Goal: Information Seeking & Learning: Understand process/instructions

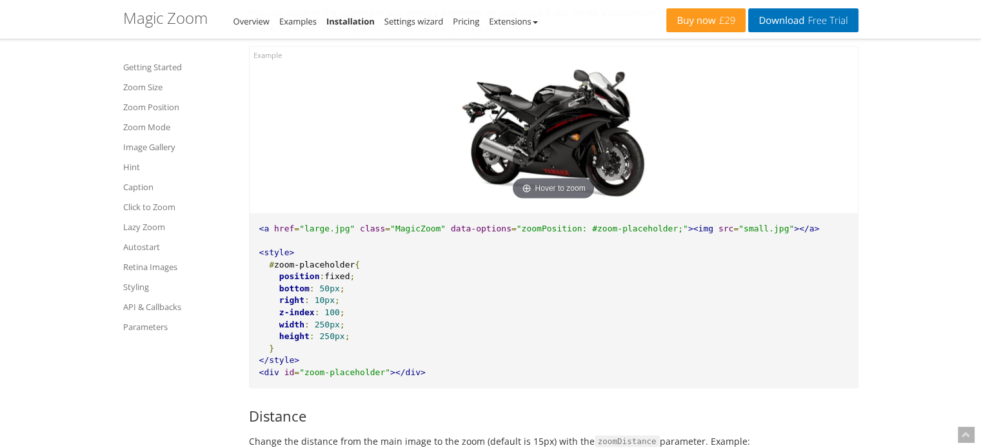
scroll to position [2293, 0]
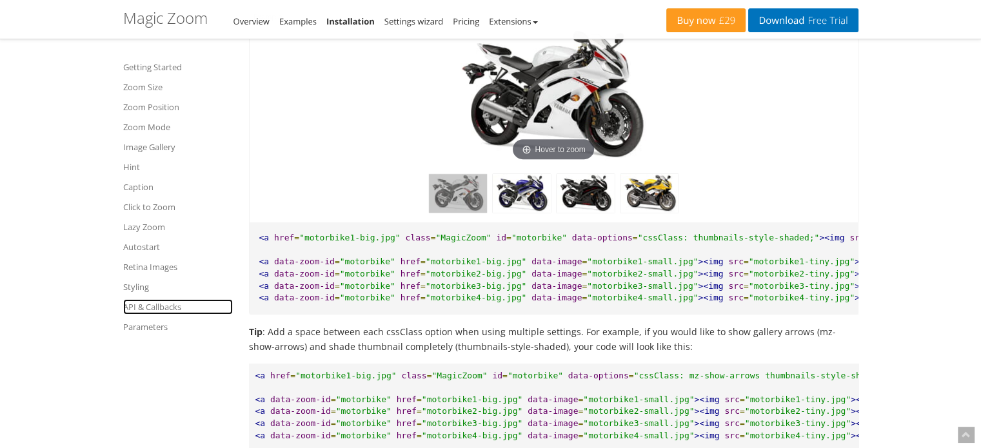
click at [162, 309] on link "API & Callbacks" at bounding box center [178, 306] width 110 height 15
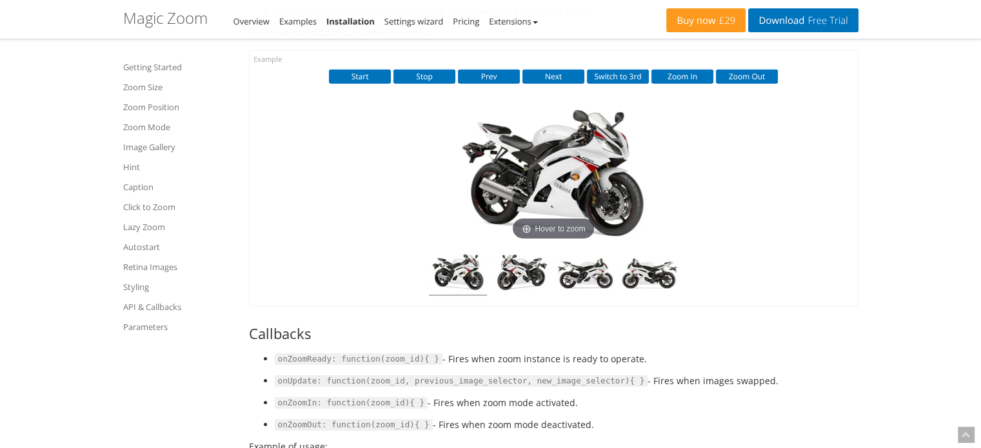
scroll to position [9029, 0]
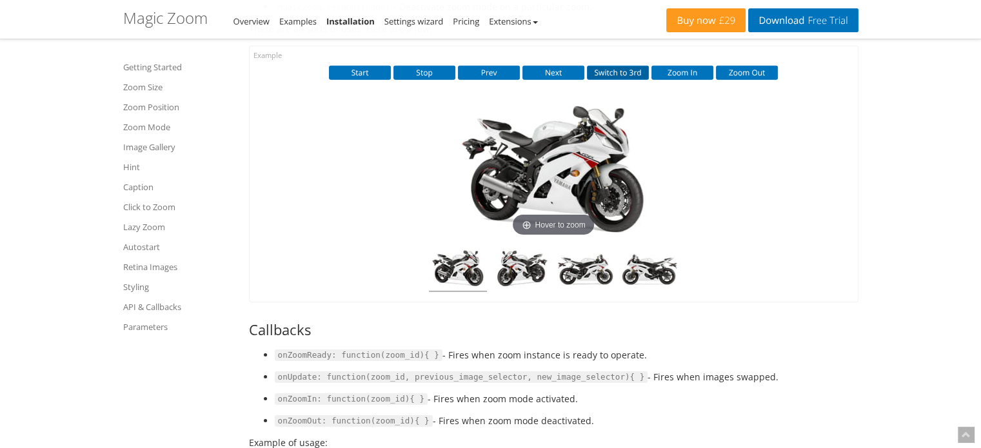
click at [608, 80] on button "Switch to 3rd" at bounding box center [618, 73] width 62 height 14
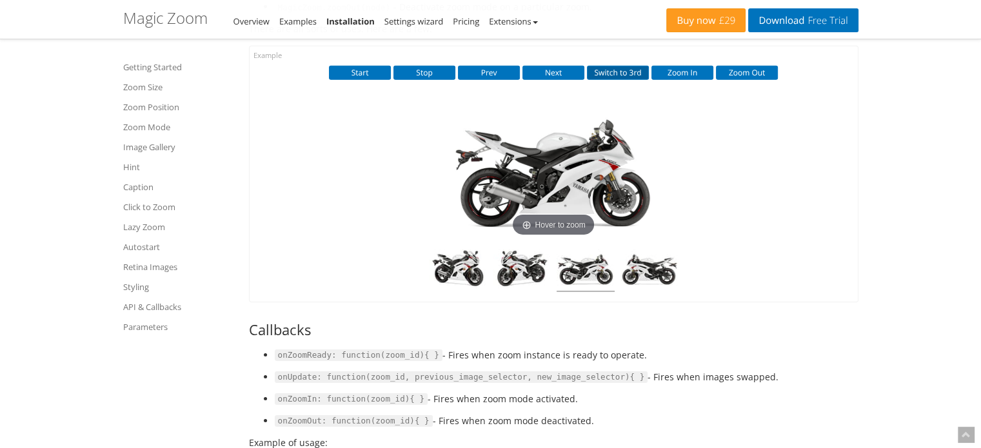
click at [608, 80] on button "Switch to 3rd" at bounding box center [618, 73] width 62 height 14
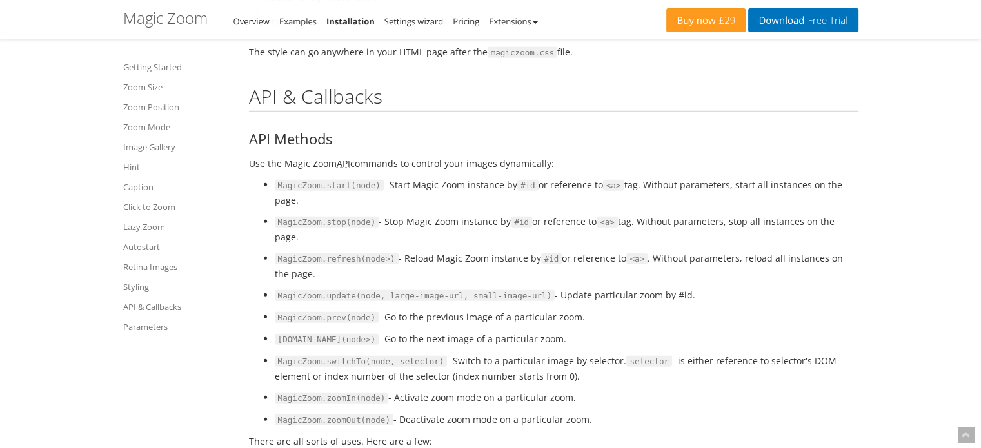
scroll to position [8607, 0]
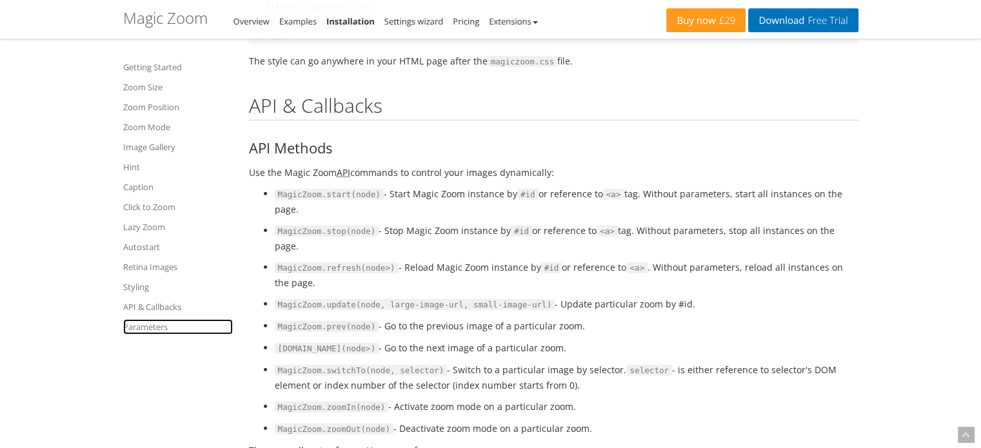
click at [150, 330] on link "Parameters" at bounding box center [178, 326] width 110 height 15
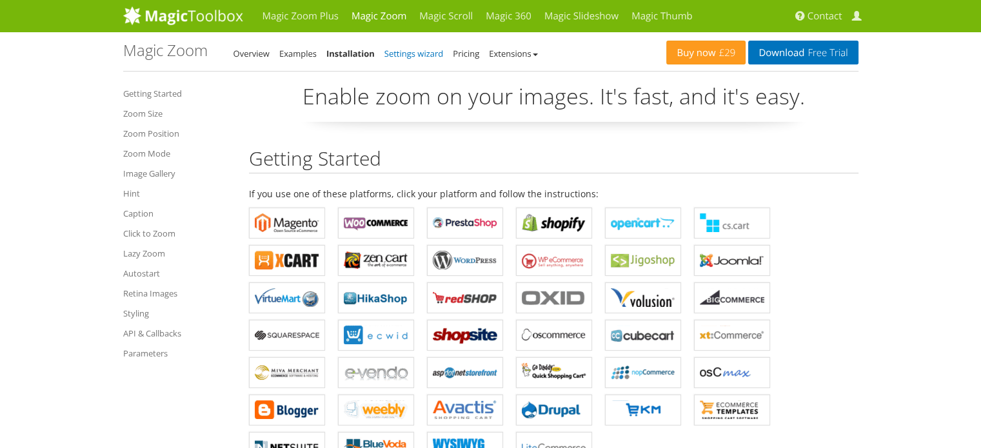
click at [415, 55] on link "Settings wizard" at bounding box center [413, 54] width 59 height 12
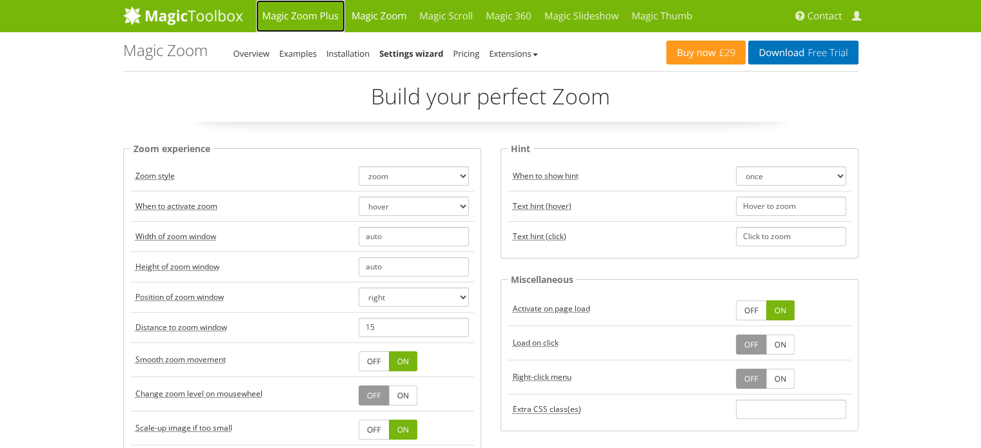
click at [315, 17] on link "Magic Zoom Plus" at bounding box center [300, 16] width 89 height 32
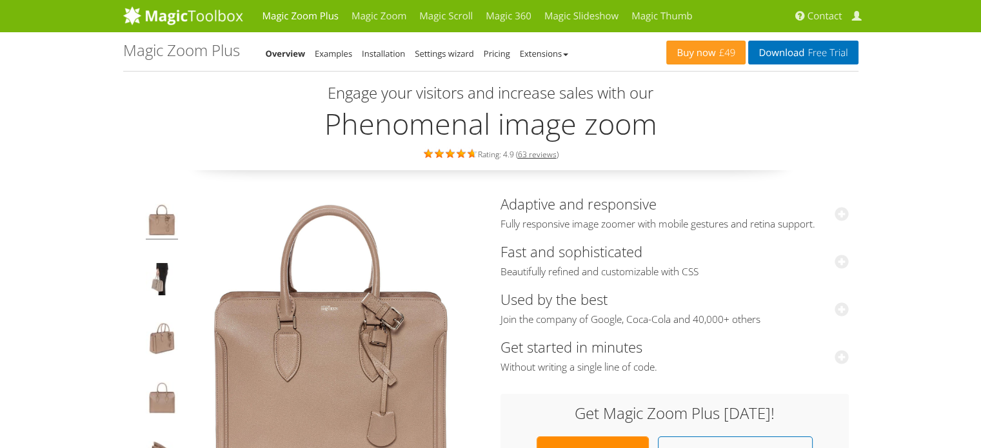
click at [379, 62] on div "Buy now £49 Download Free Trial Magic Zoom Plus Overview Examples Installation …" at bounding box center [490, 51] width 735 height 39
click at [386, 56] on link "Installation" at bounding box center [383, 54] width 43 height 12
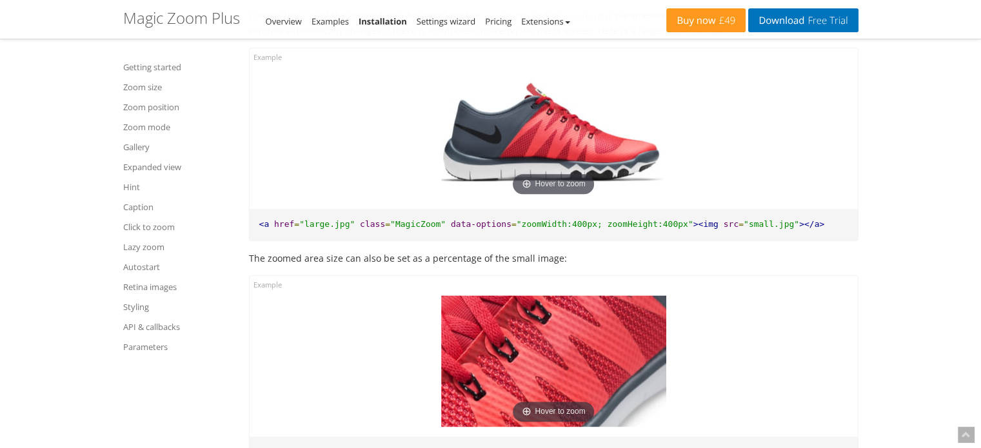
scroll to position [5897, 0]
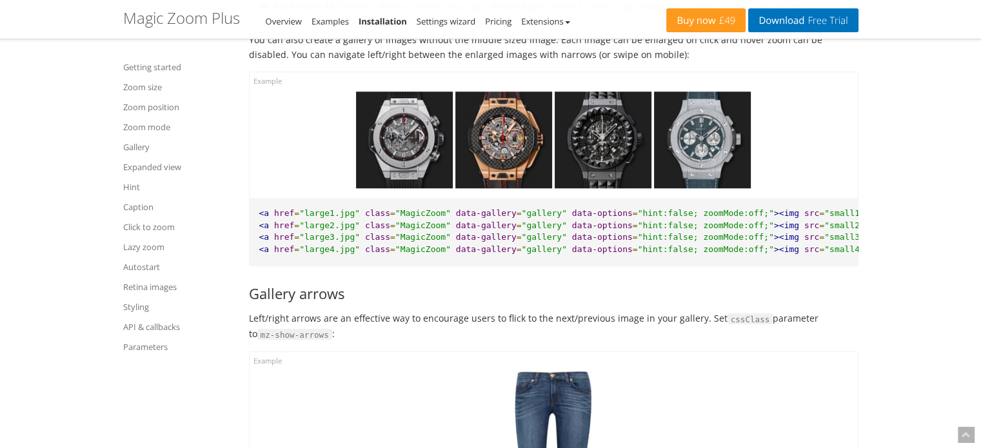
click at [432, 141] on img at bounding box center [404, 140] width 97 height 97
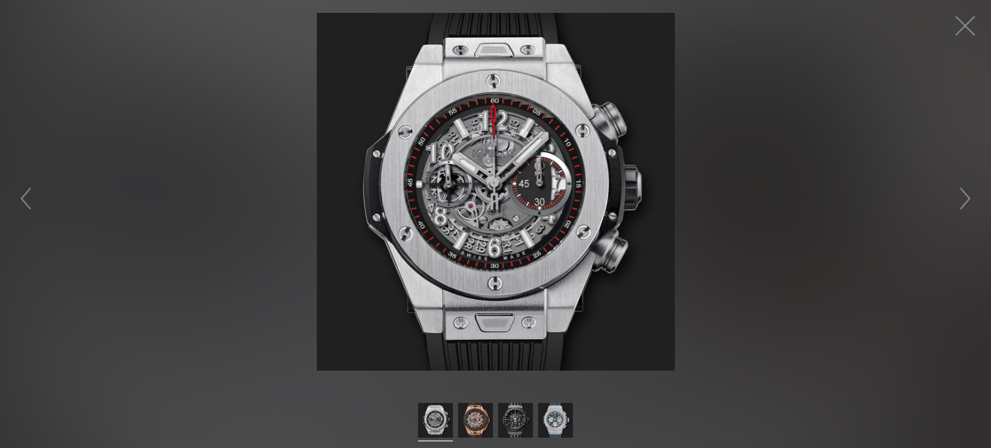
click at [756, 166] on figure at bounding box center [495, 192] width 991 height 358
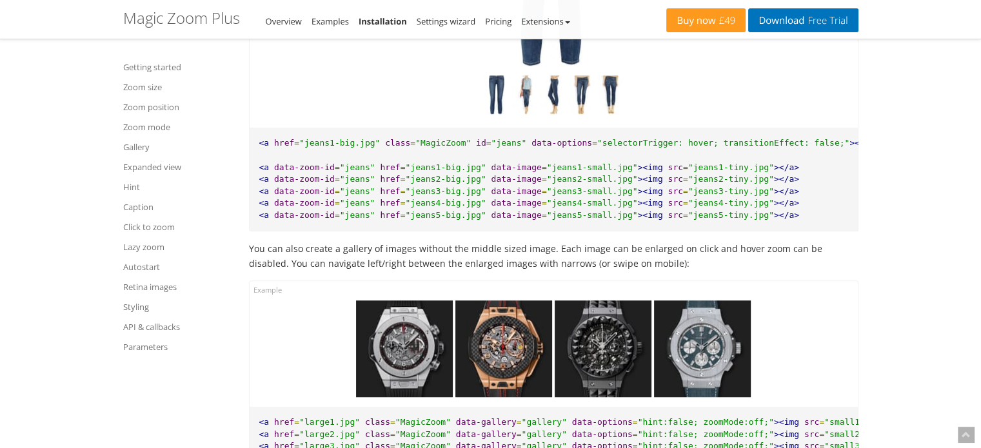
scroll to position [5688, 0]
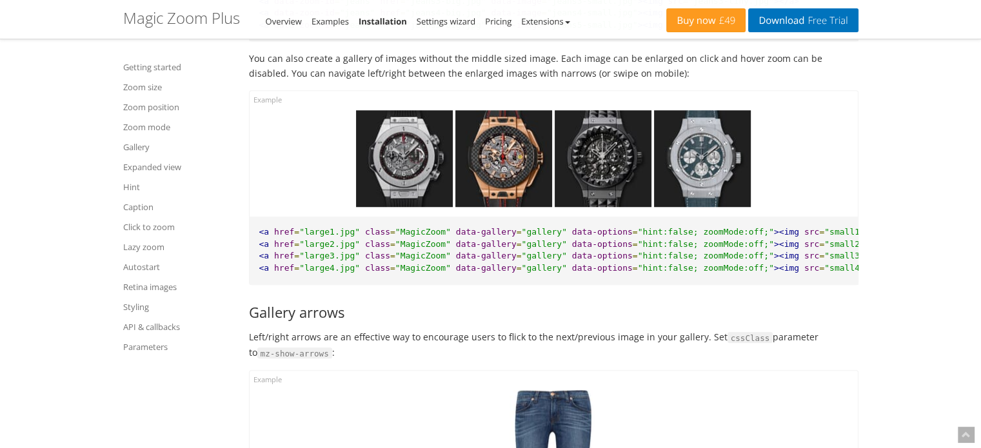
scroll to position [0, 5]
click at [633, 261] on span ""hint:false; zoomMode:off;"" at bounding box center [701, 256] width 136 height 10
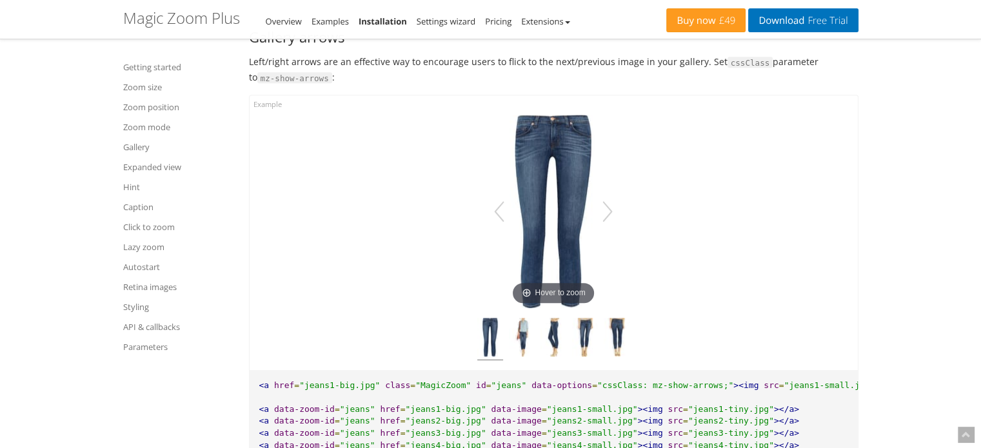
scroll to position [6155, 0]
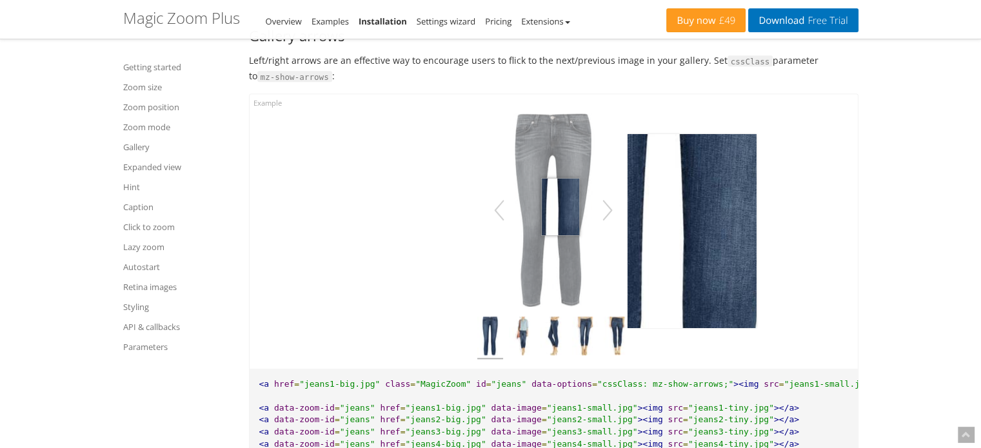
click at [560, 227] on img at bounding box center [553, 209] width 129 height 193
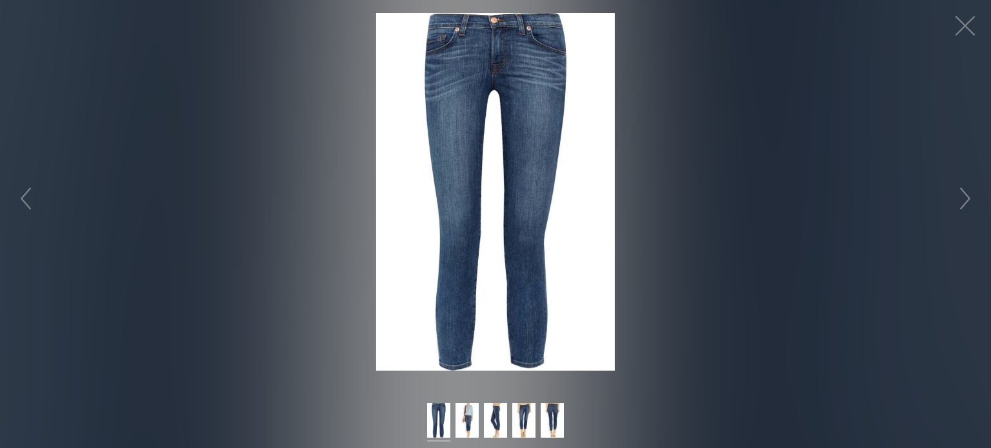
click at [747, 150] on figure "Click to expand" at bounding box center [495, 192] width 991 height 358
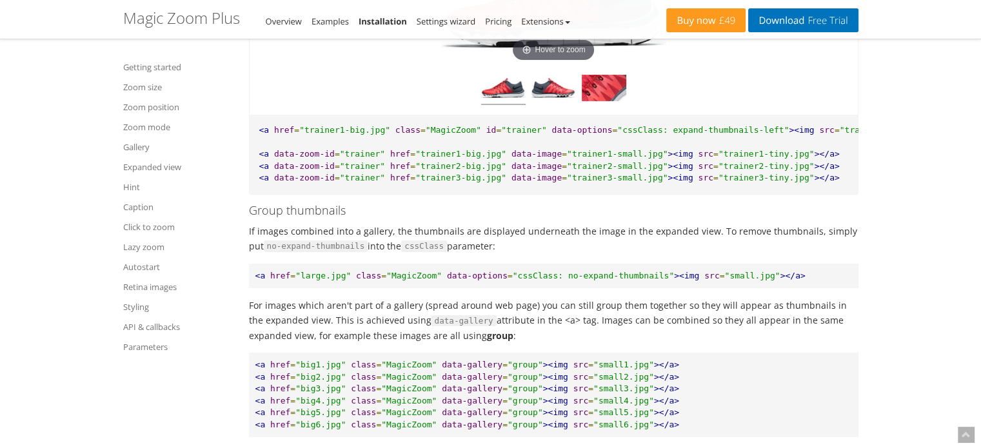
scroll to position [9364, 0]
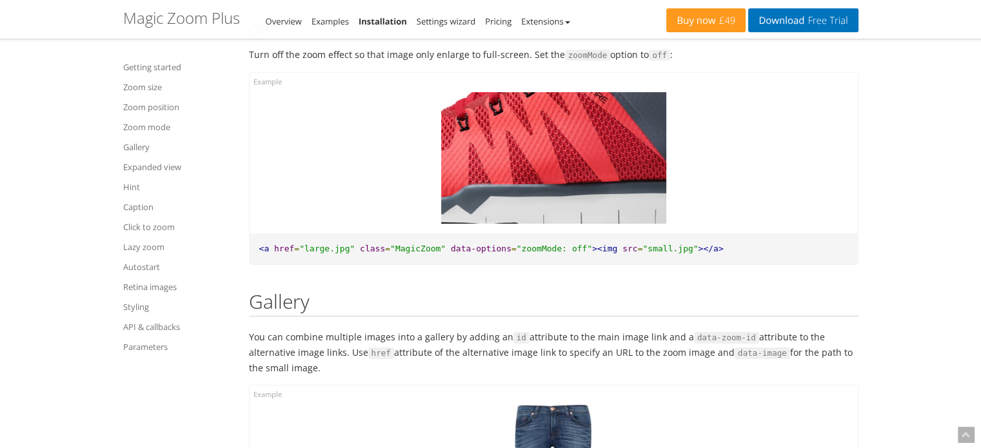
click at [777, 256] on pre "<a href = "large.jpg" class = "MagicZoom" data-options = "zoomMode: off" ><img …" at bounding box center [554, 249] width 608 height 32
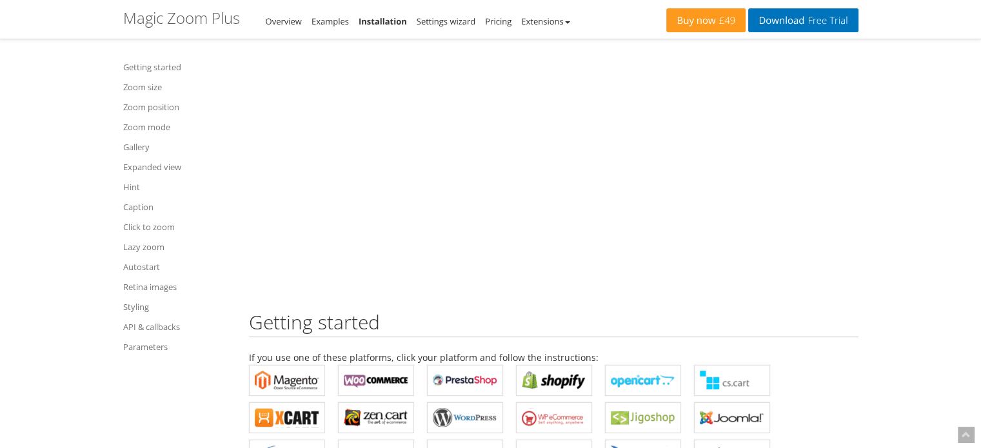
scroll to position [208, 0]
